Goal: Transaction & Acquisition: Obtain resource

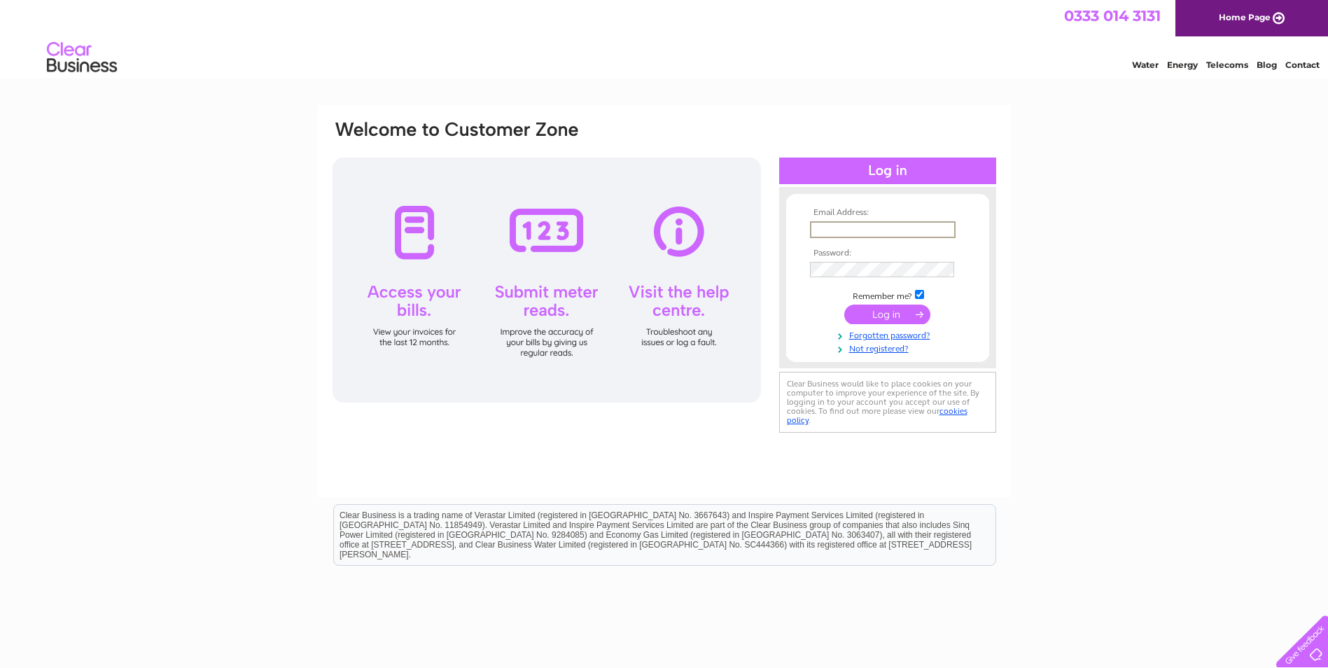
click at [836, 225] on input "text" at bounding box center [883, 229] width 146 height 17
type input "dtowler@pssuk.co.uk"
click at [874, 312] on input "submit" at bounding box center [887, 314] width 86 height 20
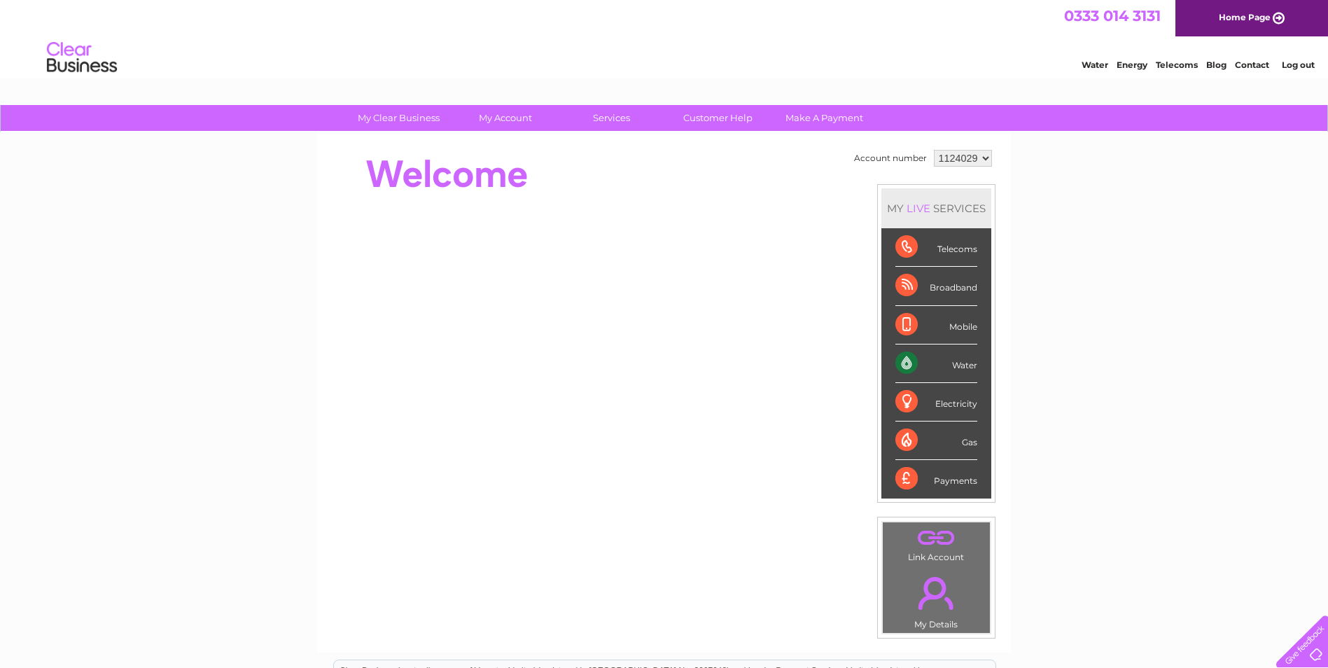
click at [954, 363] on div "Water" at bounding box center [936, 363] width 82 height 38
click at [909, 363] on div "Water" at bounding box center [936, 363] width 82 height 38
click at [901, 361] on div "Water" at bounding box center [936, 363] width 82 height 38
drag, startPoint x: 901, startPoint y: 361, endPoint x: 967, endPoint y: 365, distance: 66.6
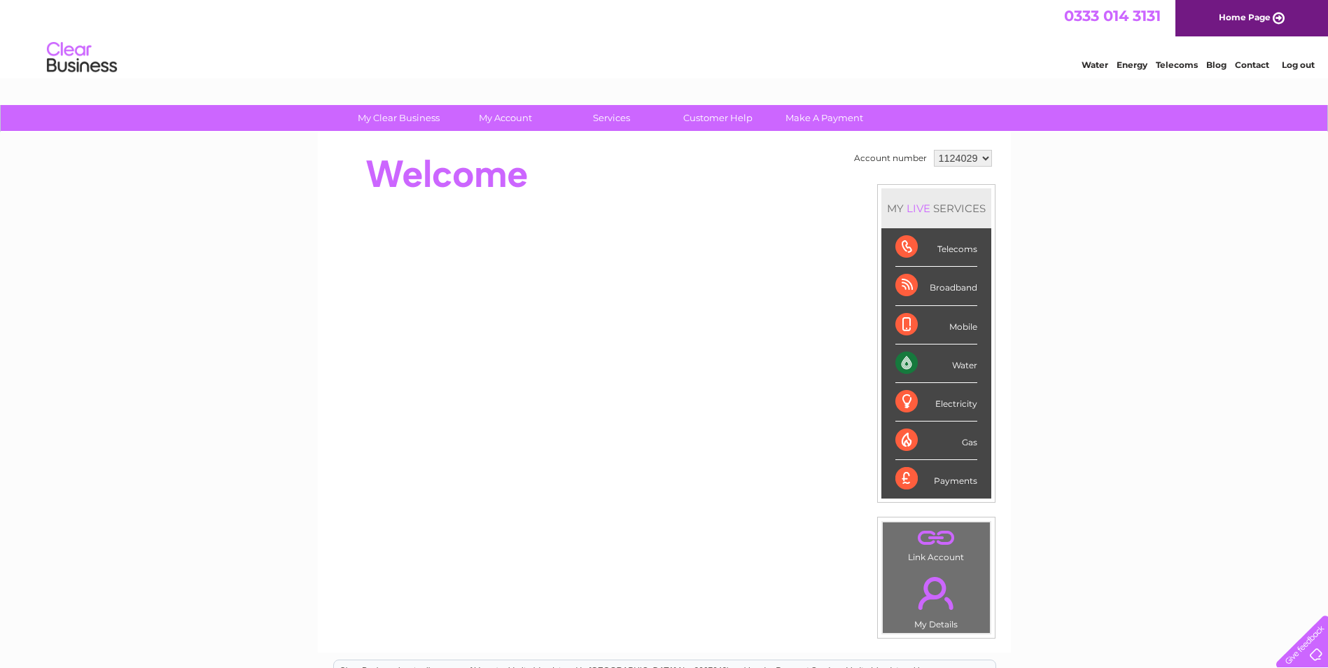
click at [967, 365] on div "Water" at bounding box center [936, 363] width 82 height 38
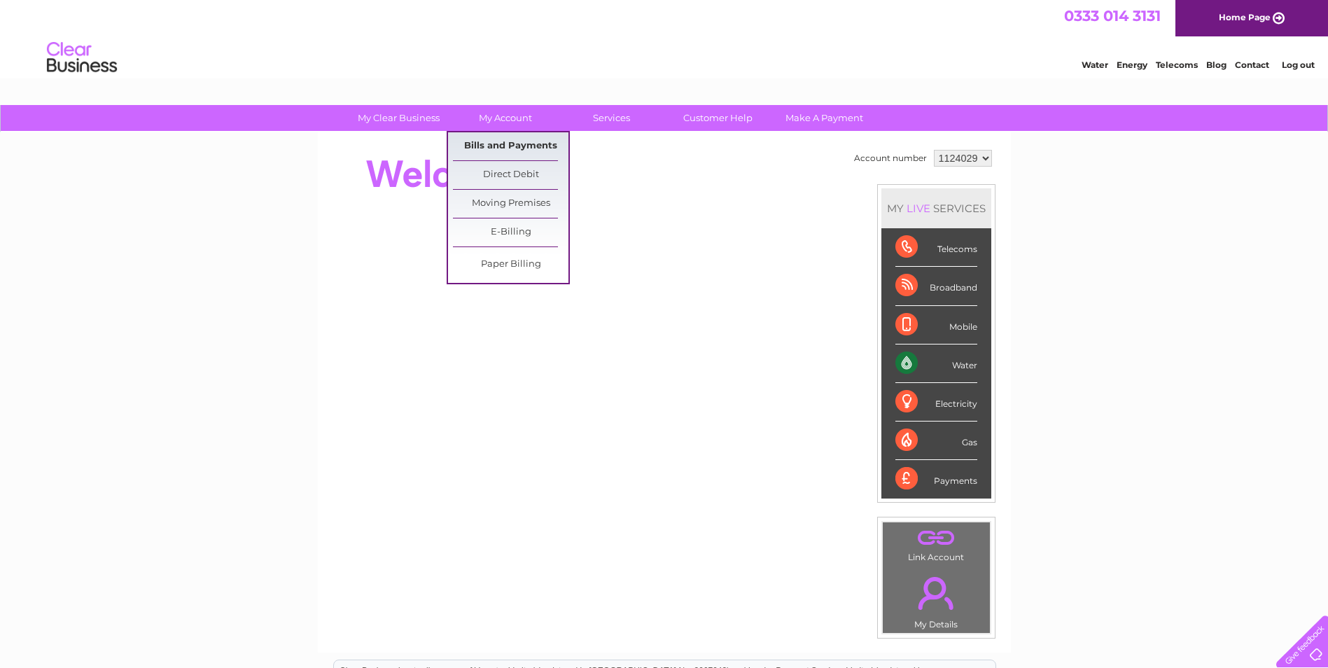
click at [506, 146] on link "Bills and Payments" at bounding box center [510, 146] width 115 height 28
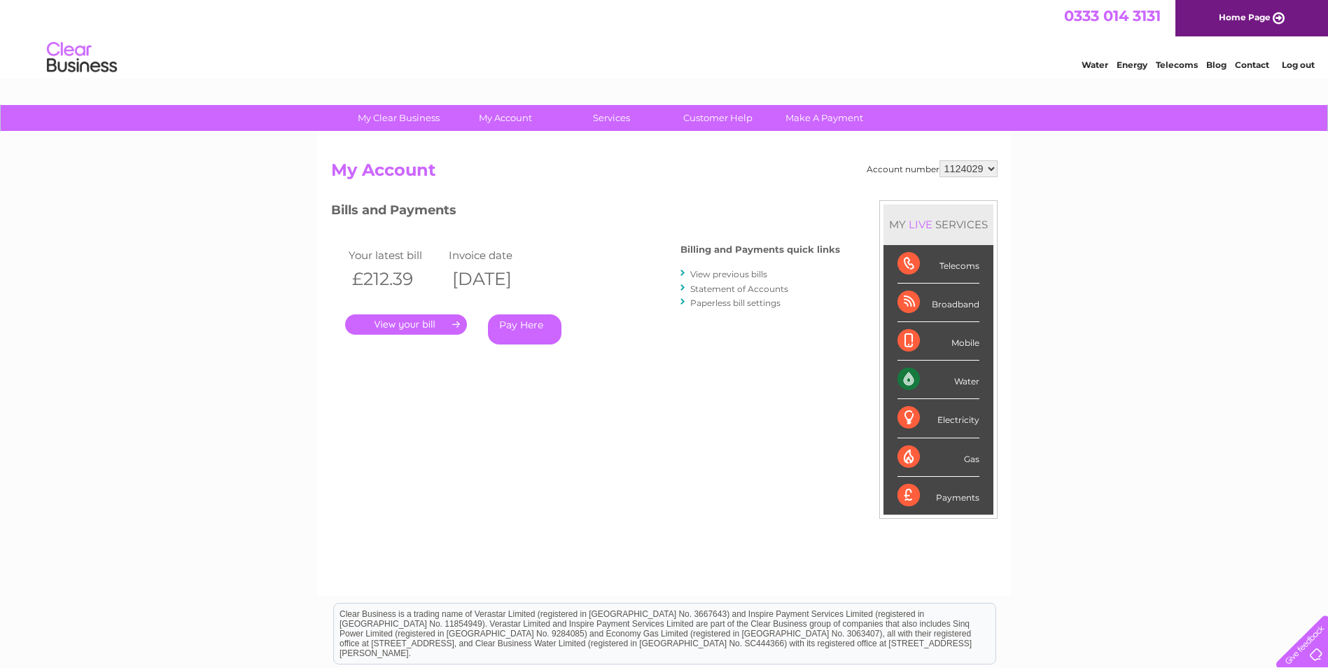
click at [416, 323] on link "." at bounding box center [406, 324] width 122 height 20
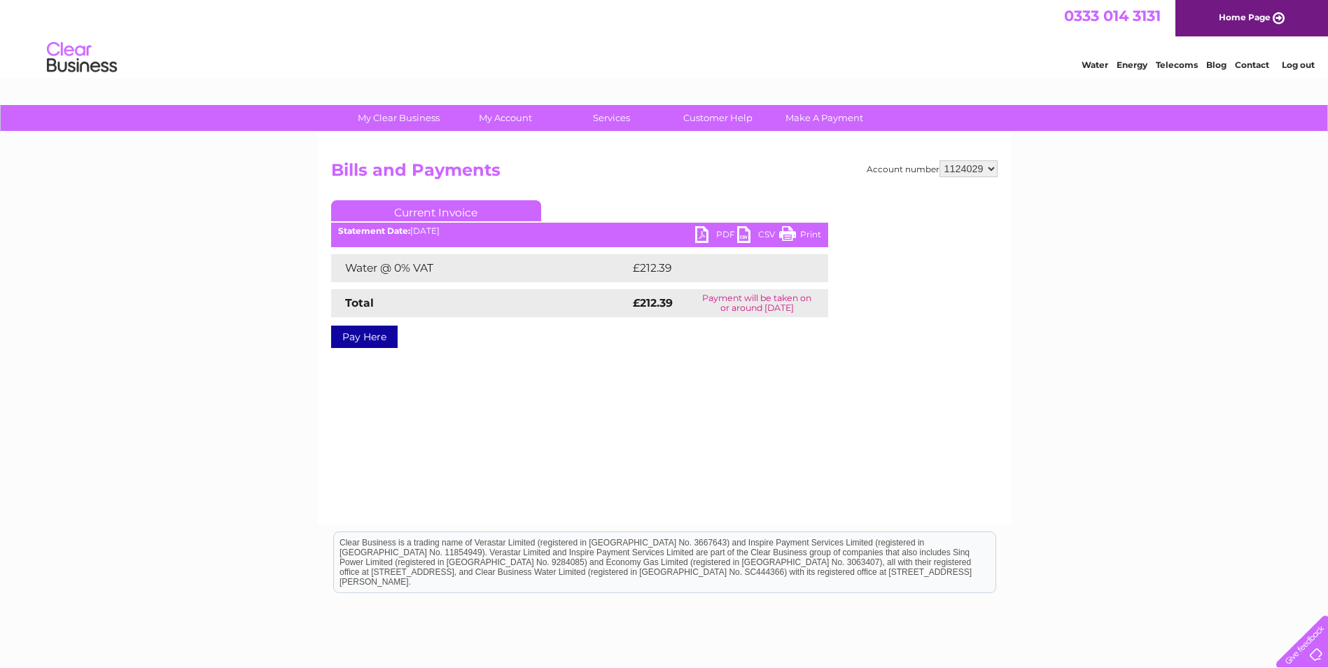
click at [716, 232] on link "PDF" at bounding box center [716, 236] width 42 height 20
